Goal: Task Accomplishment & Management: Complete application form

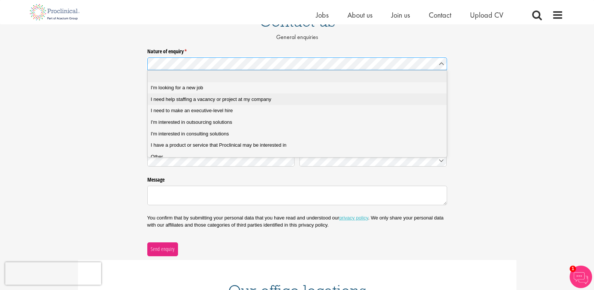
click at [187, 97] on span "I need help staffing a vacancy or project at my company" at bounding box center [211, 99] width 120 height 7
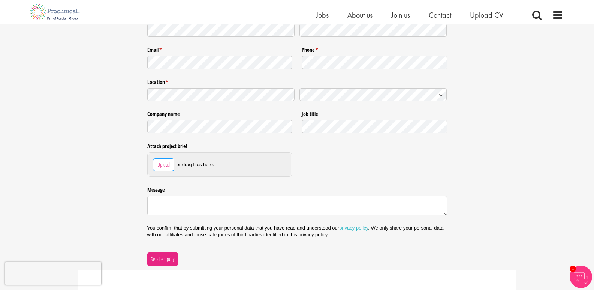
scroll to position [150, 0]
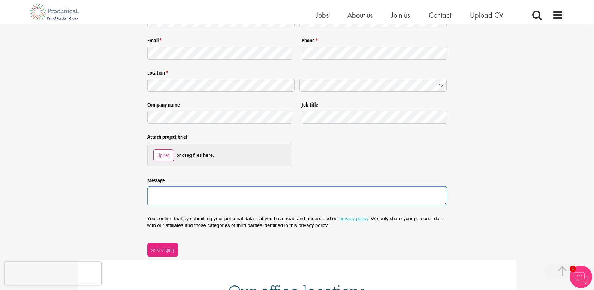
click at [179, 196] on textarea "Message" at bounding box center [297, 195] width 300 height 19
paste textarea "Lo, Ipsu do sita cons adipiscingelit seddoei temp incididuntutla etd magnaali e…"
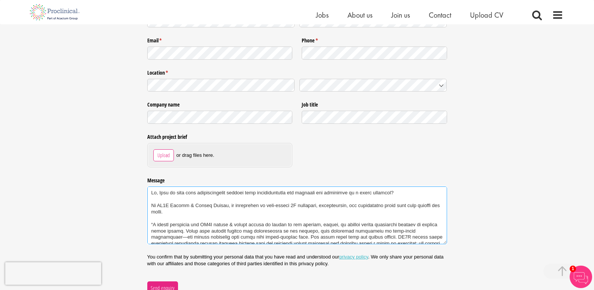
scroll to position [91, 0]
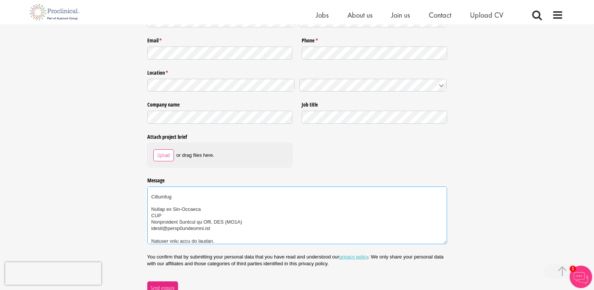
type textarea "Lo, Ipsu do sita cons adipiscingelit seddoei temp incididuntutla etd magnaali e…"
click at [334, 130] on div "Attach project brief Upload or drag files here." at bounding box center [297, 150] width 300 height 43
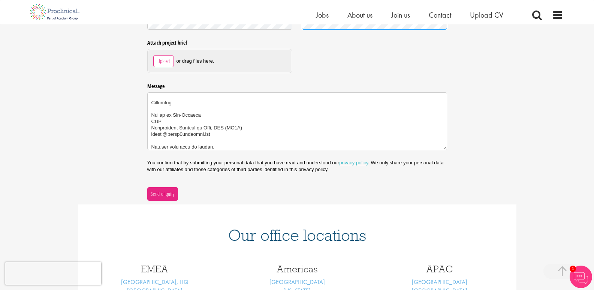
scroll to position [300, 0]
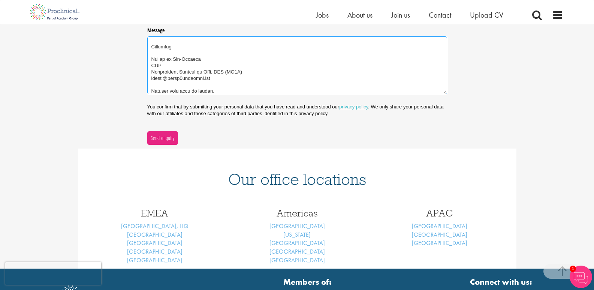
click at [216, 68] on textarea "Message" at bounding box center [297, 65] width 300 height 58
click at [160, 135] on span "Send enquiry" at bounding box center [162, 138] width 24 height 8
